Goal: Check status

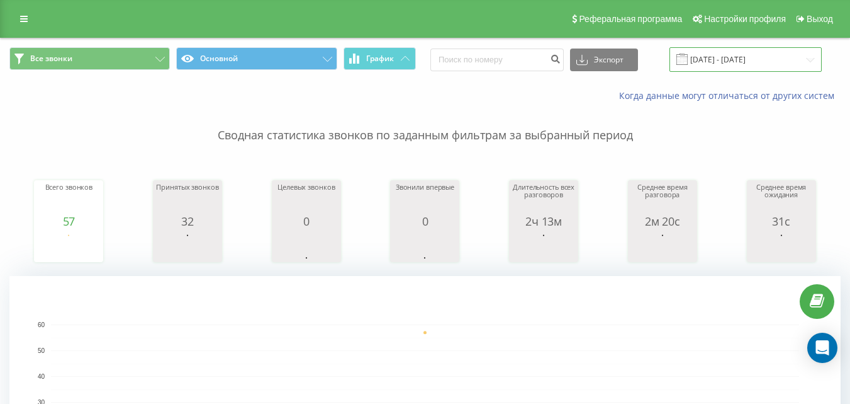
click at [713, 57] on input "[DATE] - [DATE]" at bounding box center [746, 59] width 152 height 25
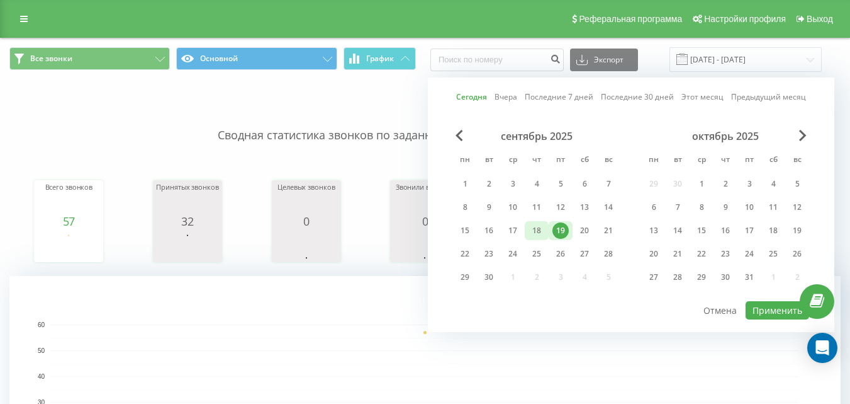
drag, startPoint x: 458, startPoint y: 227, endPoint x: 542, endPoint y: 232, distance: 84.5
click at [458, 227] on div "15" at bounding box center [465, 230] width 16 height 16
click at [572, 233] on div "19" at bounding box center [561, 230] width 24 height 19
click at [773, 309] on button "Применить" at bounding box center [778, 310] width 64 height 18
type input "15.09.2025 - 19.09.2025"
